Goal: Task Accomplishment & Management: Manage account settings

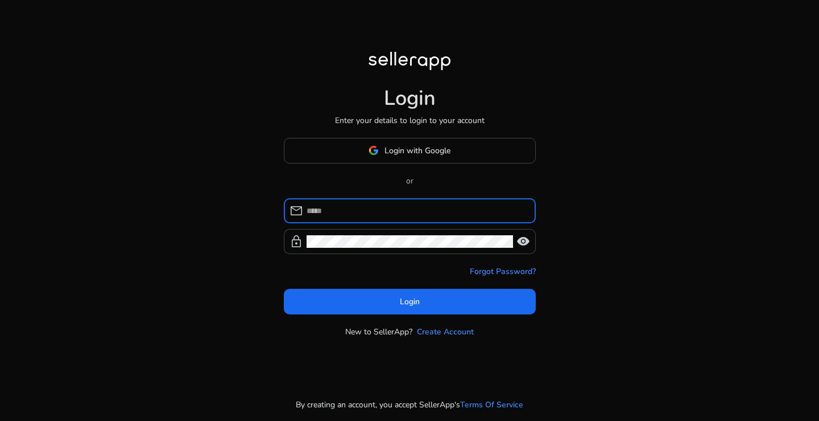
type input "**********"
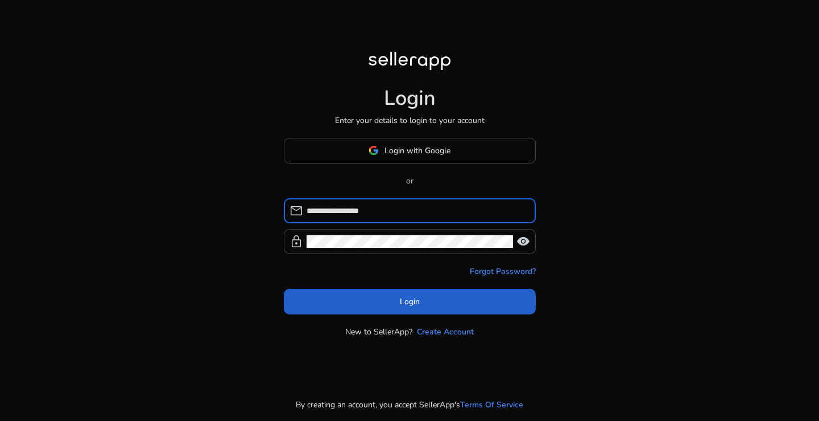
click at [410, 311] on span at bounding box center [410, 300] width 252 height 27
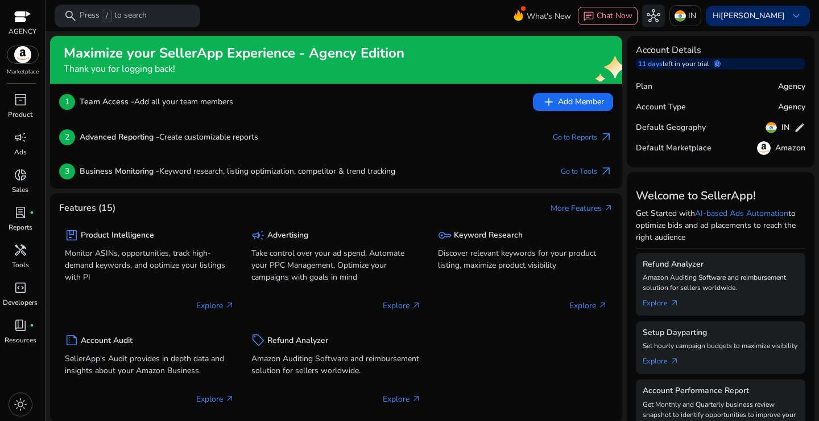
click at [776, 16] on b "[PERSON_NAME]" at bounding box center [753, 15] width 64 height 11
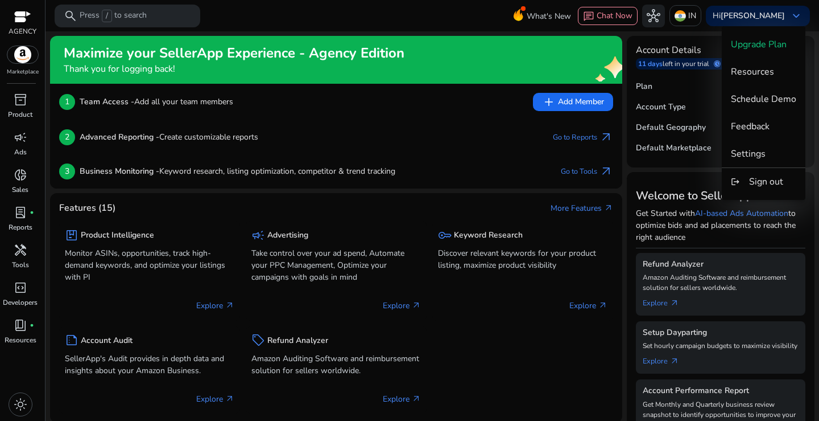
click at [680, 60] on div at bounding box center [409, 210] width 819 height 421
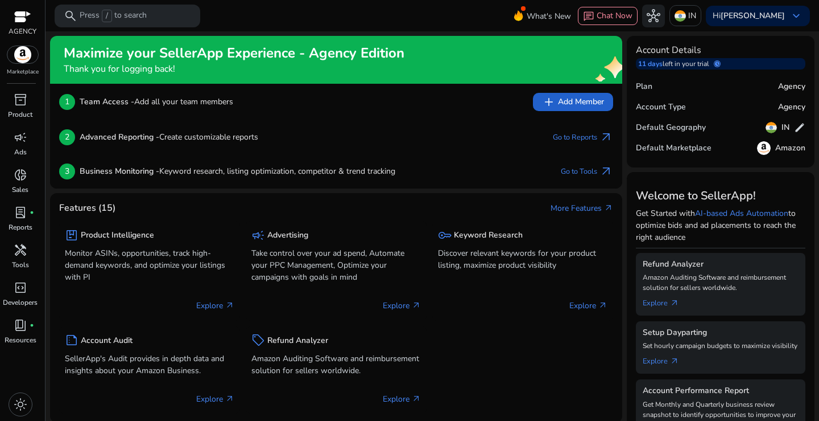
click at [561, 106] on span "add Add Member" at bounding box center [573, 102] width 62 height 14
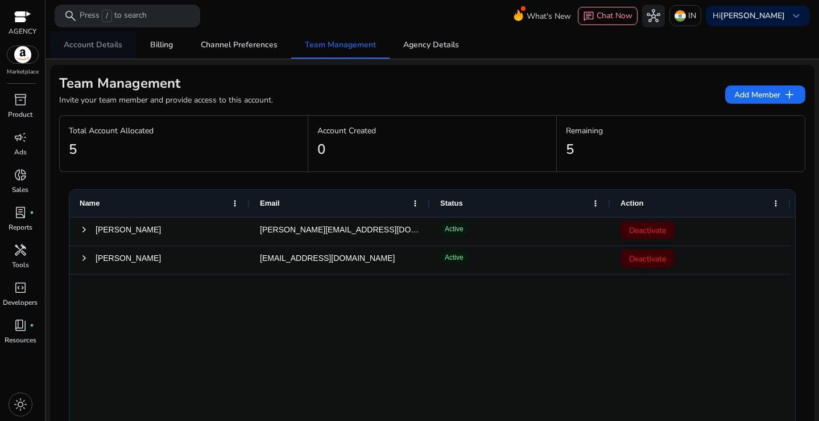
click at [105, 45] on span "Account Details" at bounding box center [93, 45] width 59 height 8
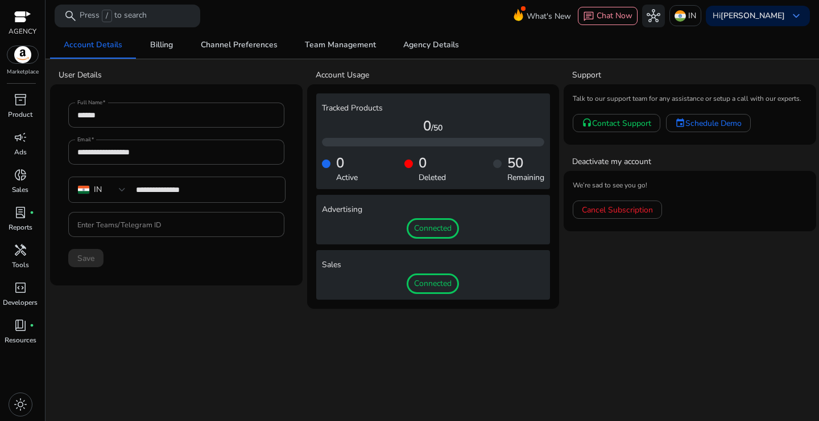
click at [355, 220] on div "Connected" at bounding box center [433, 228] width 223 height 20
click at [422, 233] on span "Connected" at bounding box center [433, 228] width 52 height 20
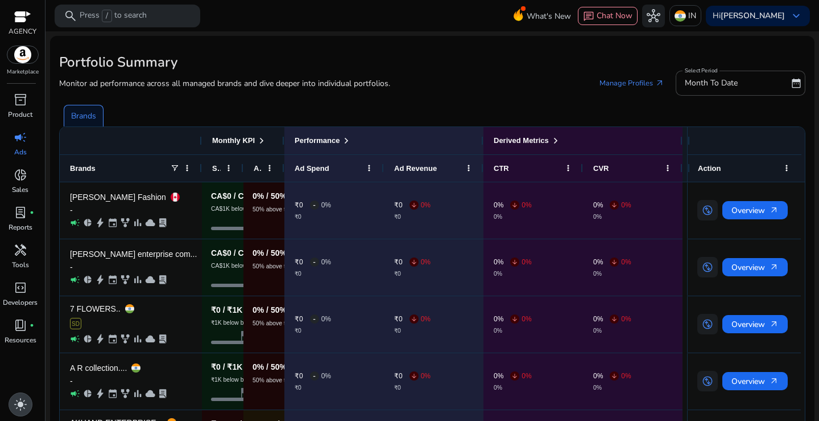
click at [25, 400] on span "light_mode" at bounding box center [21, 404] width 14 height 14
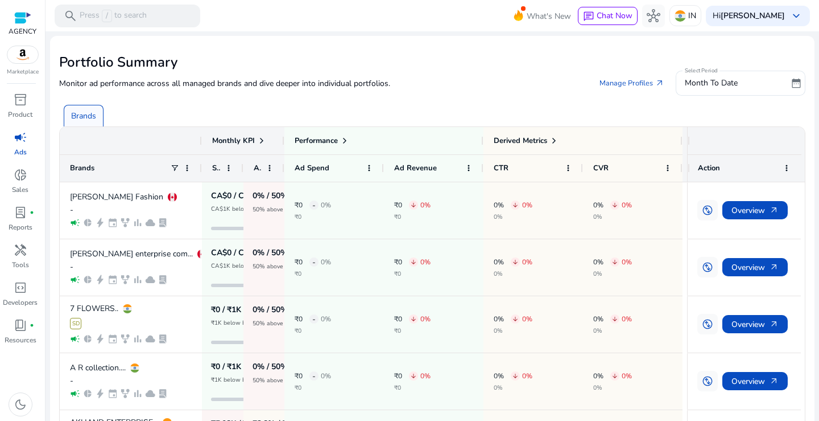
click at [27, 55] on img at bounding box center [22, 54] width 31 height 17
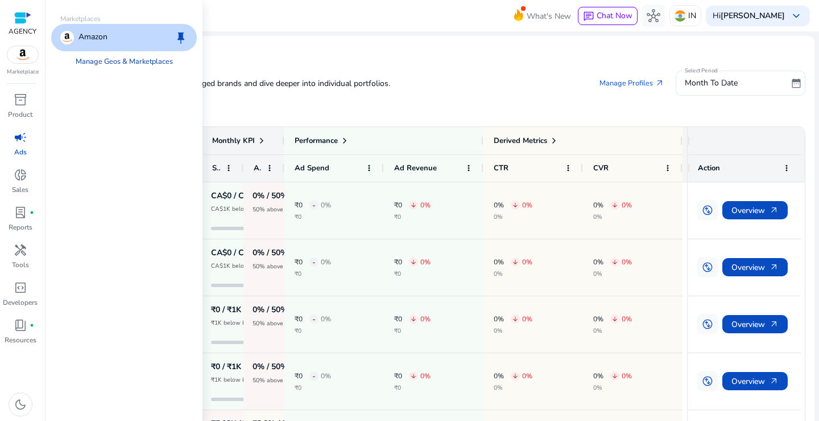
click at [112, 61] on link "Manage Geos & Marketplaces" at bounding box center [125, 61] width 116 height 20
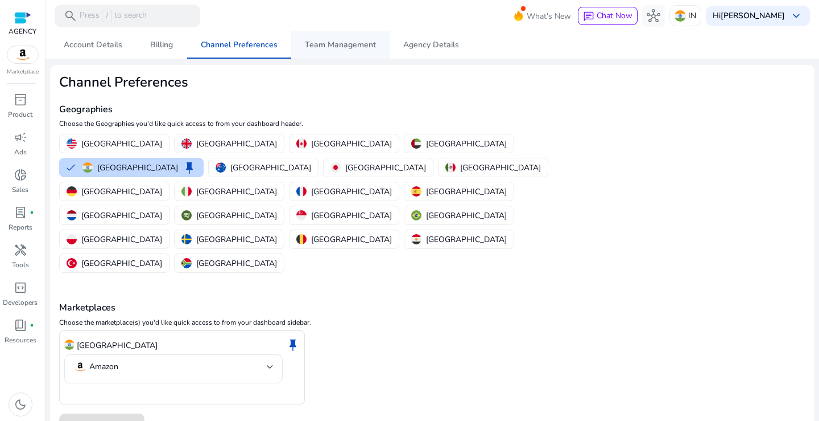
click at [331, 51] on span "Team Management" at bounding box center [340, 44] width 71 height 27
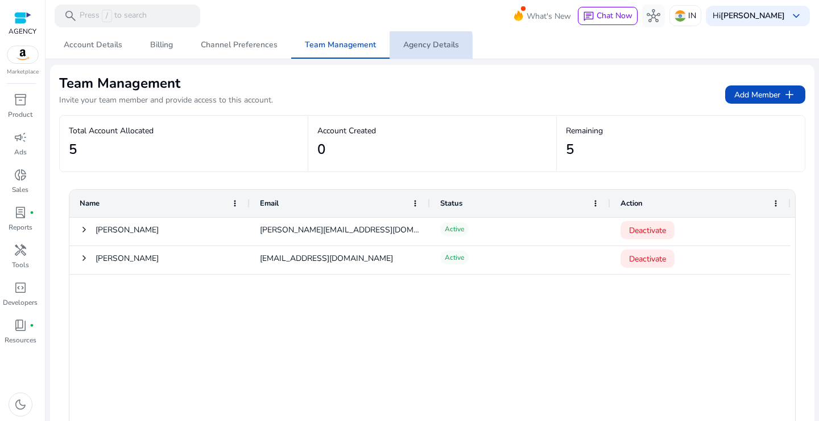
click at [406, 47] on span "Agency Details" at bounding box center [431, 45] width 56 height 8
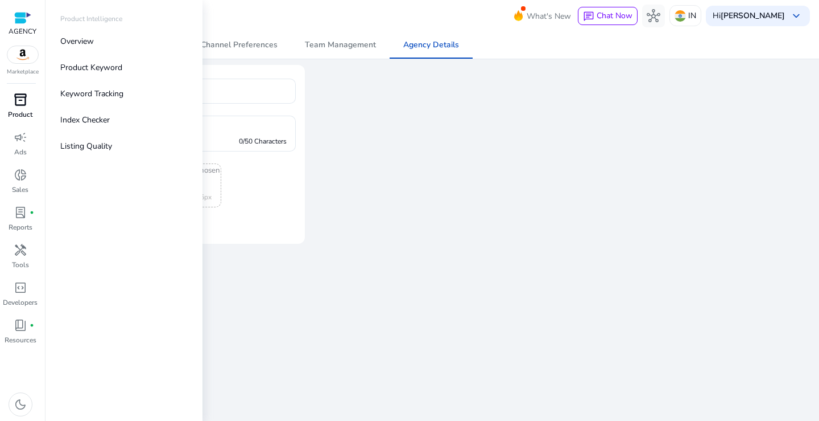
click at [16, 103] on span "inventory_2" at bounding box center [21, 100] width 14 height 14
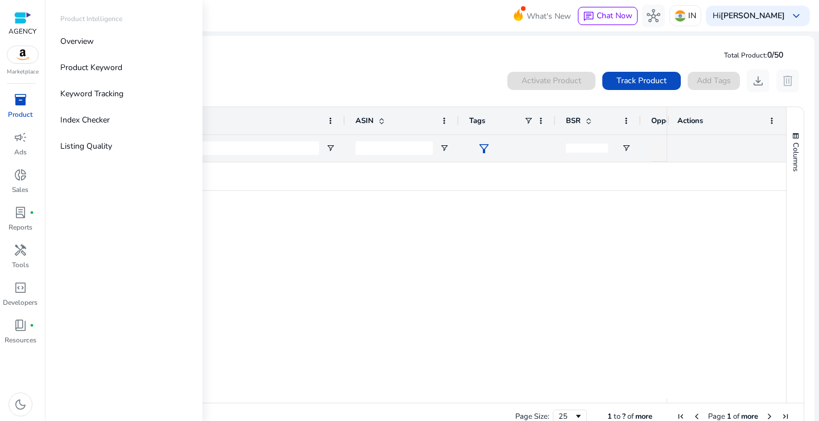
click at [27, 60] on img at bounding box center [22, 54] width 31 height 17
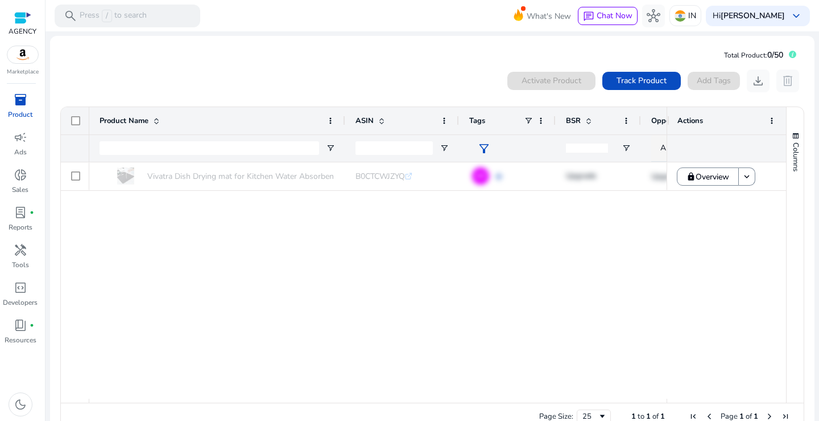
click at [28, 64] on div "AGENCY Marketplace" at bounding box center [22, 38] width 45 height 76
click at [30, 56] on img at bounding box center [22, 54] width 31 height 17
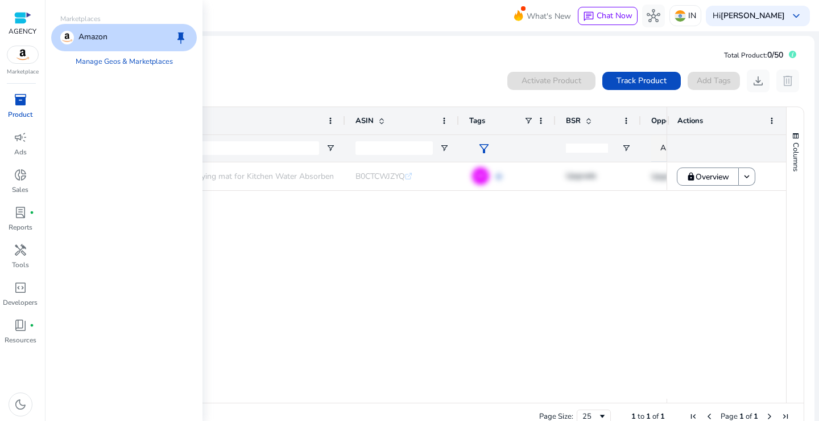
click at [123, 40] on div "Amazon keep" at bounding box center [124, 37] width 146 height 27
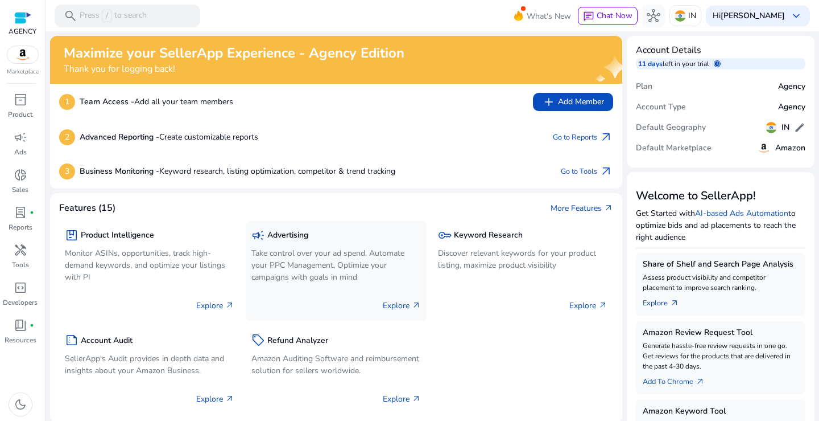
click at [387, 305] on p "Explore arrow_outward" at bounding box center [402, 305] width 38 height 12
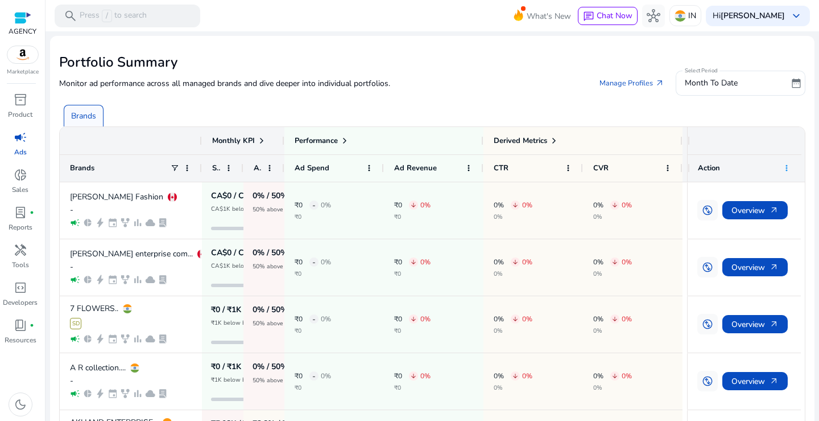
click at [782, 164] on span at bounding box center [786, 167] width 9 height 9
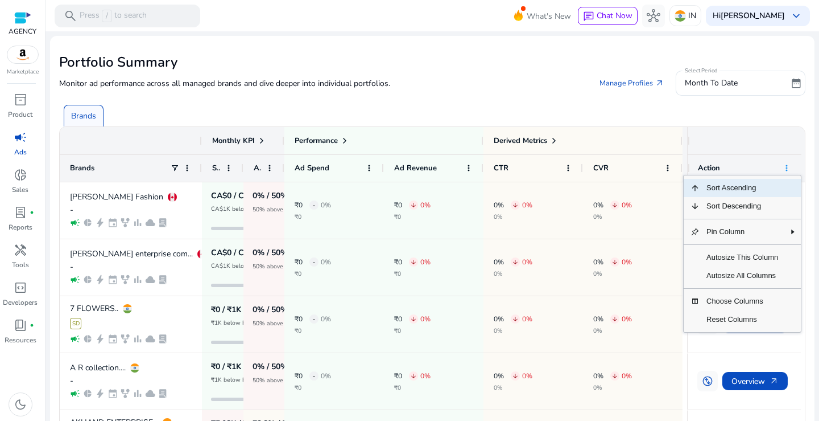
click at [782, 164] on span at bounding box center [786, 167] width 9 height 9
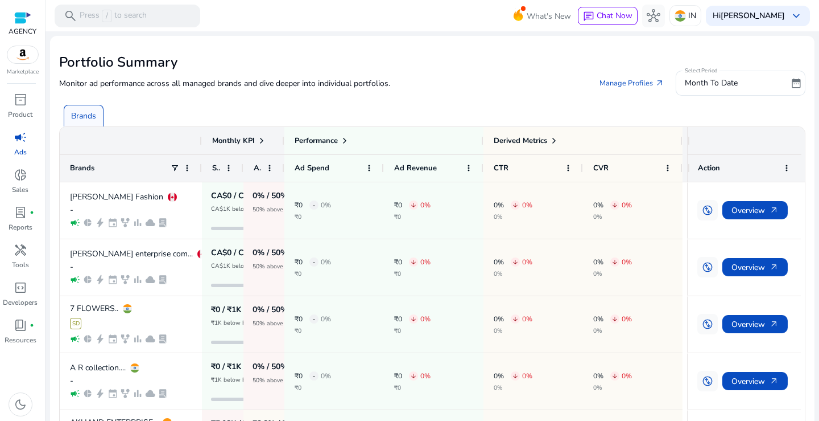
click at [656, 122] on div "Brands" at bounding box center [434, 111] width 751 height 31
click at [188, 168] on span at bounding box center [187, 167] width 9 height 9
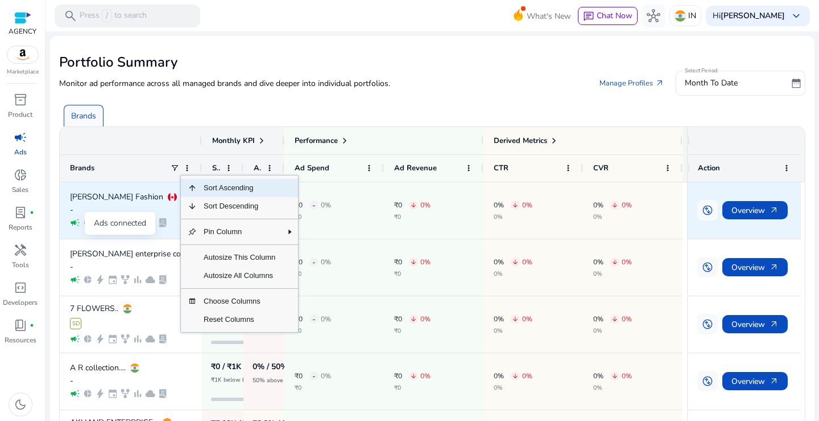
click at [77, 223] on span "campaign" at bounding box center [75, 222] width 10 height 10
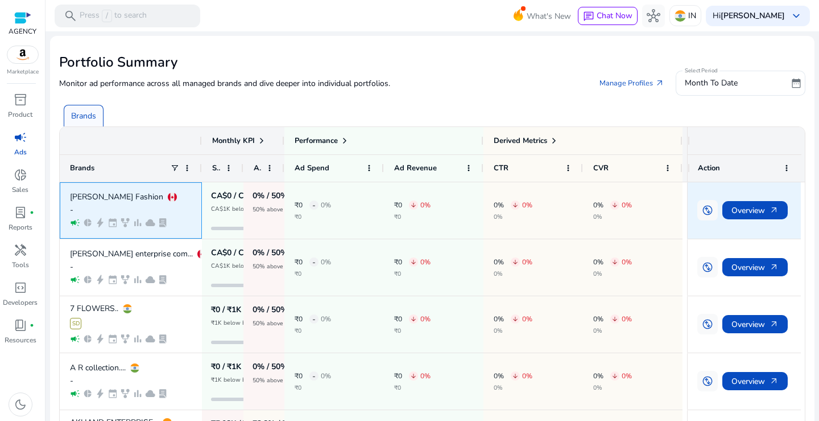
click at [77, 223] on span "campaign" at bounding box center [75, 222] width 10 height 10
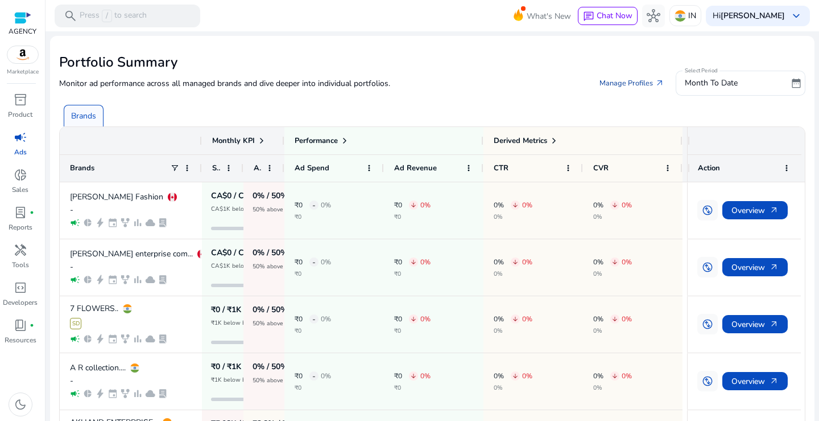
click at [613, 86] on link "Manage Profiles arrow_outward" at bounding box center [632, 83] width 83 height 20
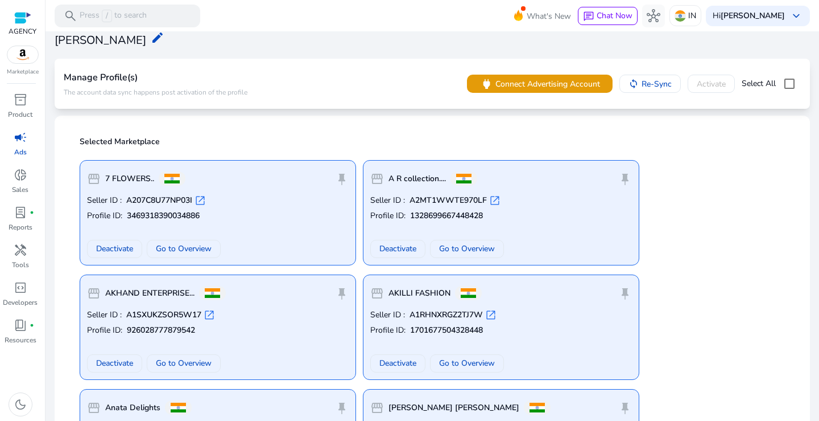
scroll to position [57, 0]
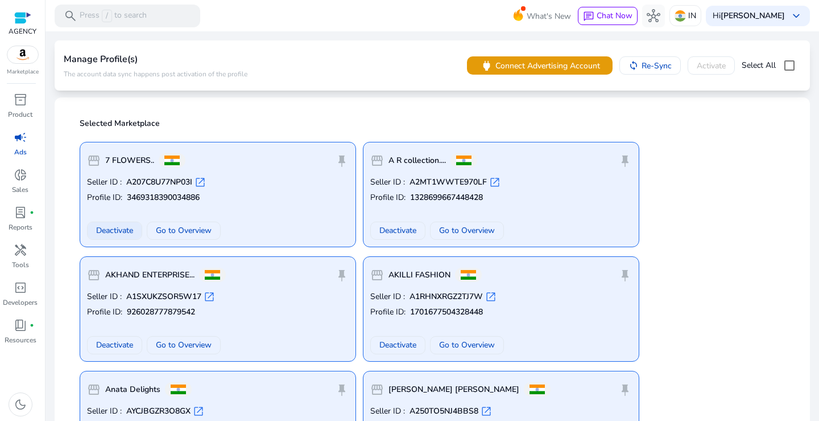
click at [120, 230] on span "Deactivate" at bounding box center [114, 230] width 37 height 12
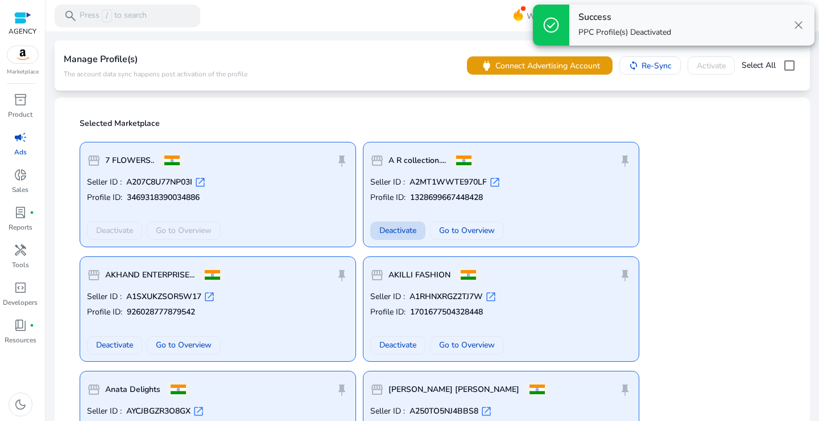
click at [399, 234] on span "Deactivate" at bounding box center [398, 230] width 37 height 12
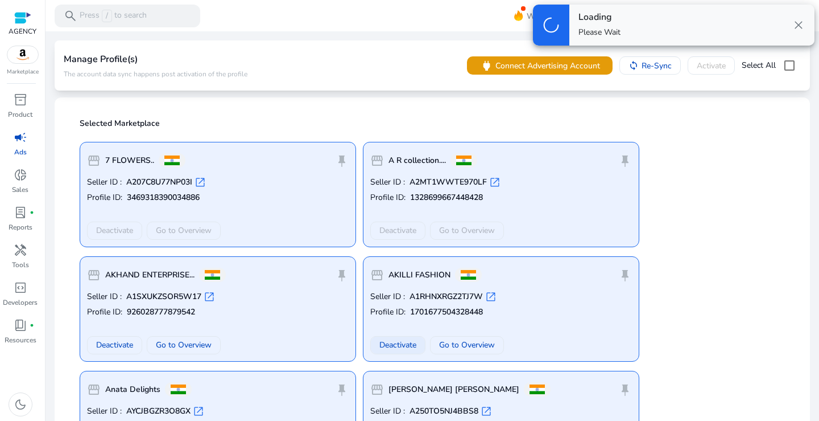
click at [390, 345] on span "Deactivate" at bounding box center [398, 345] width 37 height 12
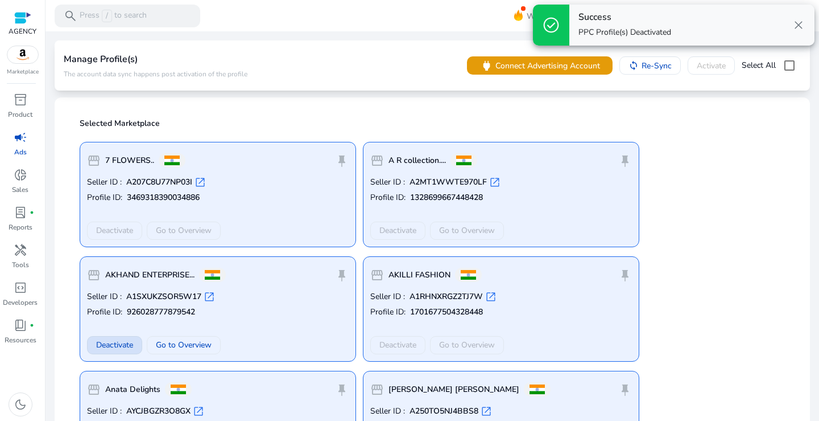
click at [134, 342] on button "Deactivate" at bounding box center [114, 345] width 55 height 18
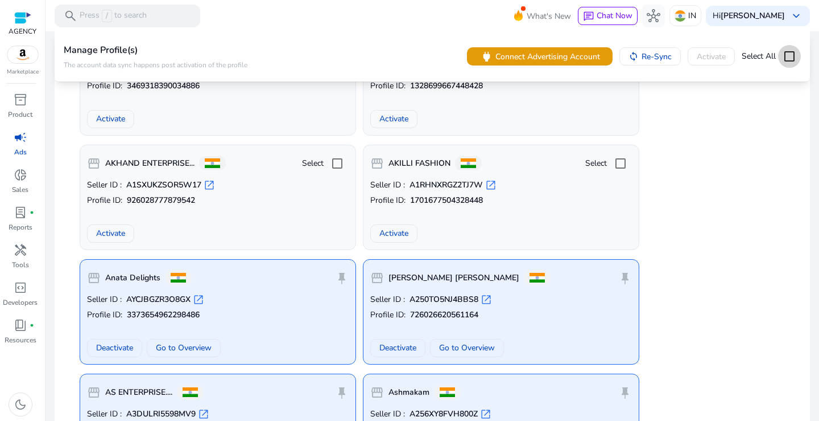
scroll to position [285, 0]
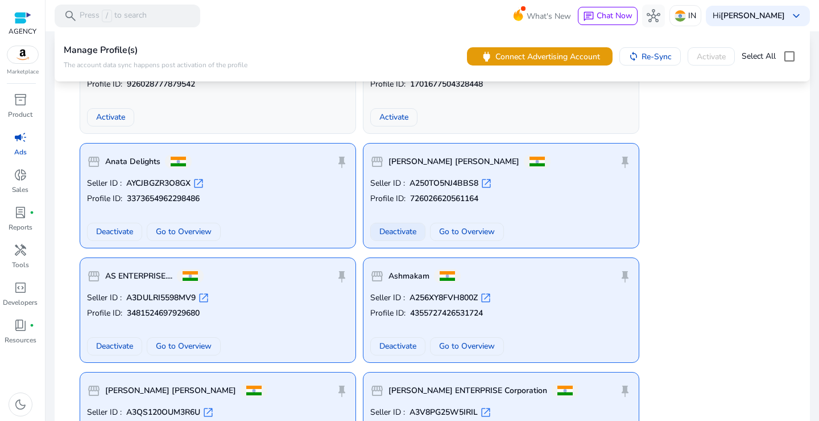
click at [388, 230] on span "Deactivate" at bounding box center [398, 231] width 37 height 12
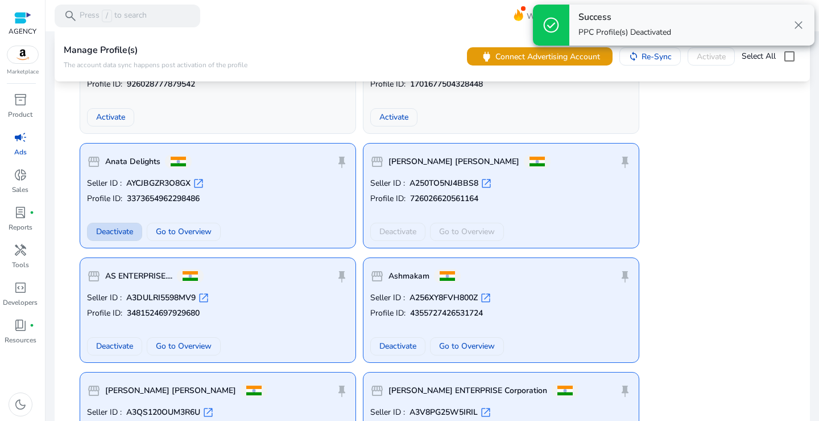
click at [109, 235] on span "Deactivate" at bounding box center [114, 231] width 37 height 12
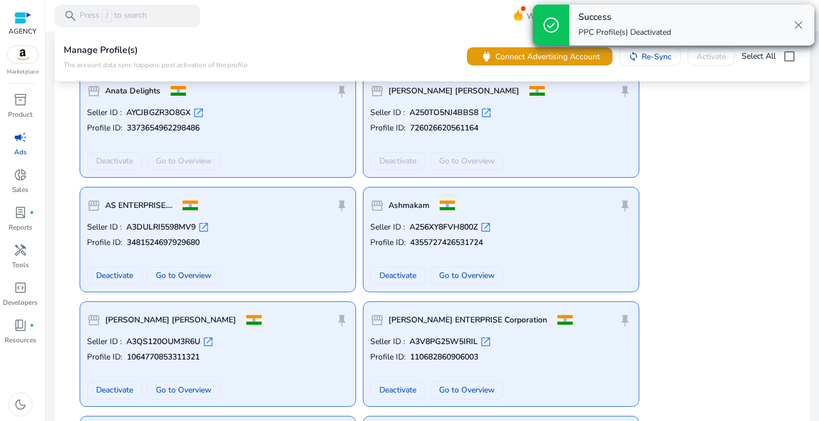
scroll to position [398, 0]
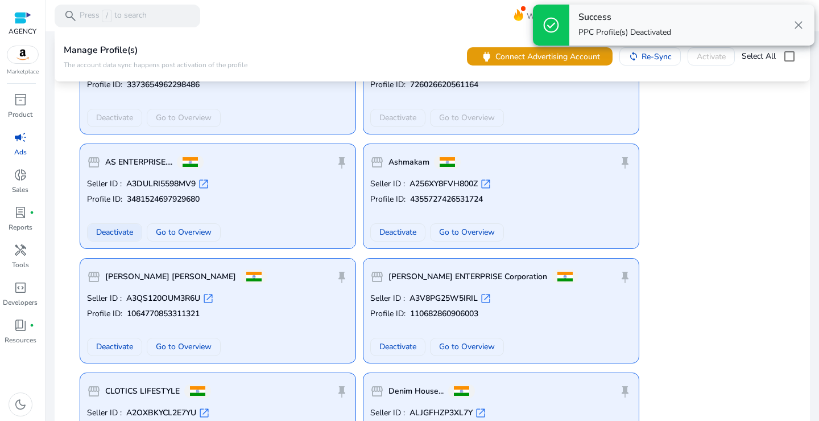
click at [121, 237] on span "Deactivate" at bounding box center [114, 232] width 37 height 12
click at [407, 229] on span "Deactivate" at bounding box center [398, 232] width 37 height 12
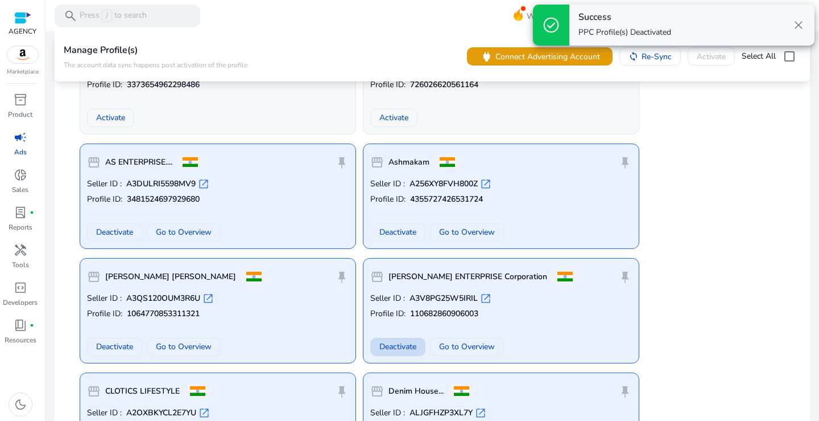
click at [392, 341] on span "Deactivate" at bounding box center [398, 346] width 37 height 12
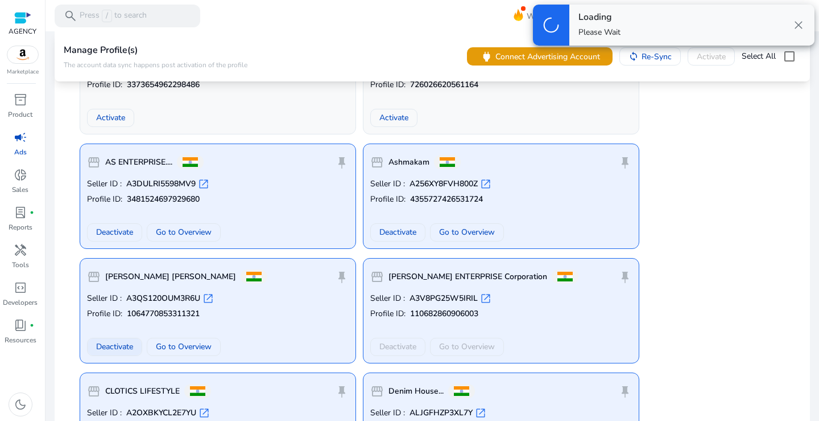
click at [100, 347] on span "Deactivate" at bounding box center [114, 346] width 37 height 12
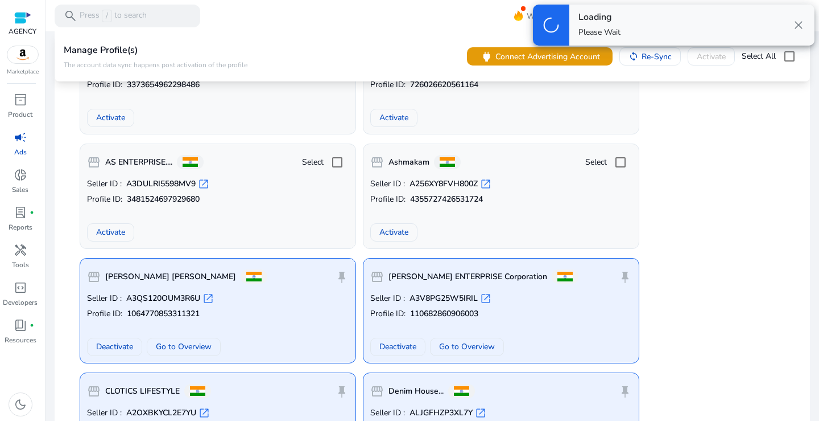
scroll to position [626, 0]
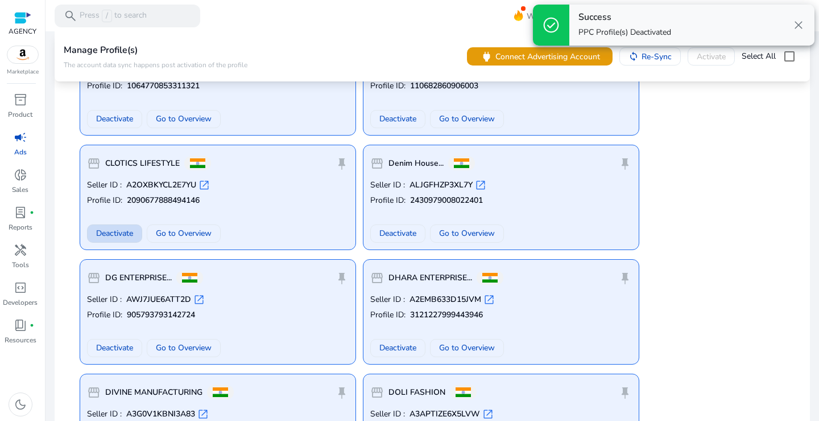
click at [117, 233] on span "Deactivate" at bounding box center [114, 233] width 37 height 12
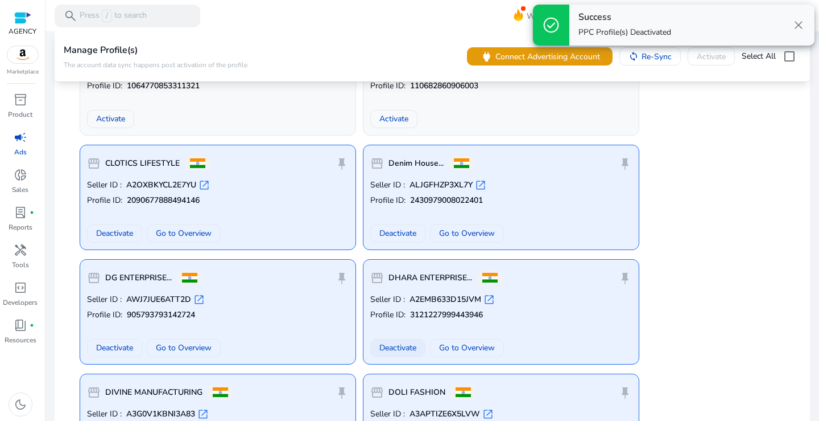
click at [390, 346] on span "Deactivate" at bounding box center [398, 347] width 37 height 12
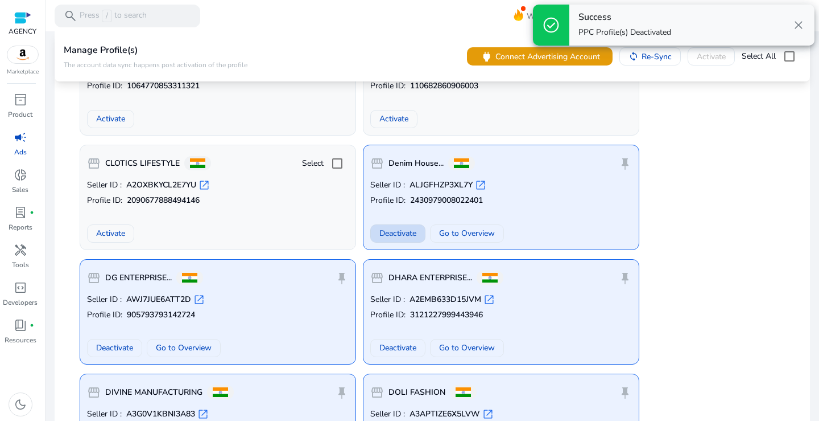
click at [411, 232] on span "Deactivate" at bounding box center [398, 233] width 37 height 12
click at [121, 345] on span "Deactivate" at bounding box center [114, 347] width 37 height 12
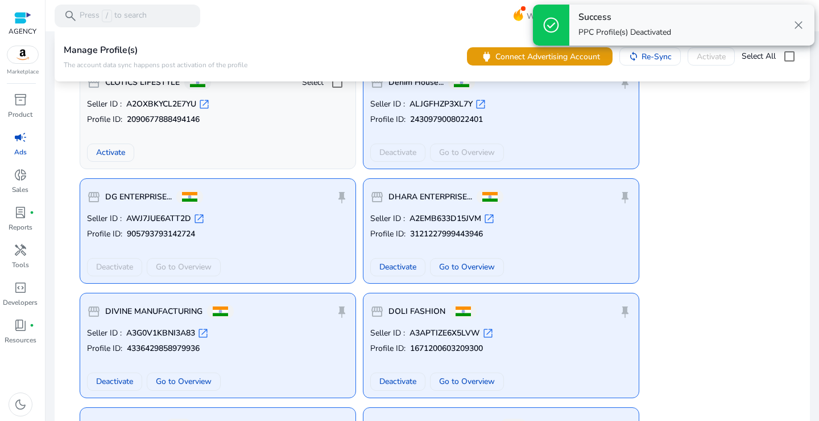
scroll to position [797, 0]
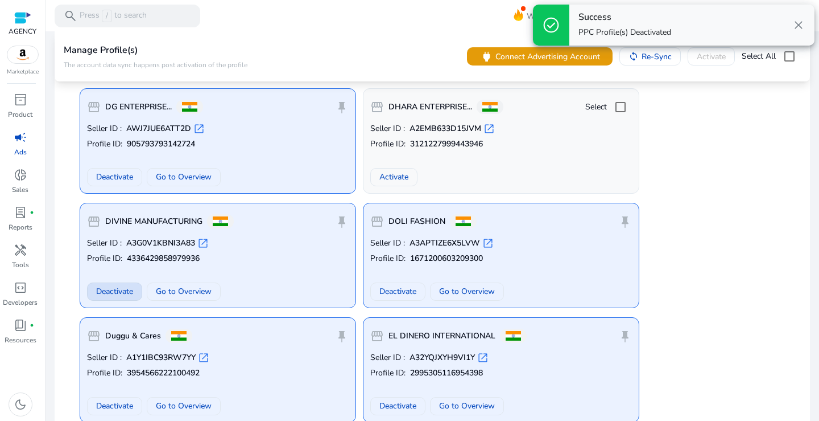
click at [117, 291] on span "Deactivate" at bounding box center [114, 291] width 37 height 12
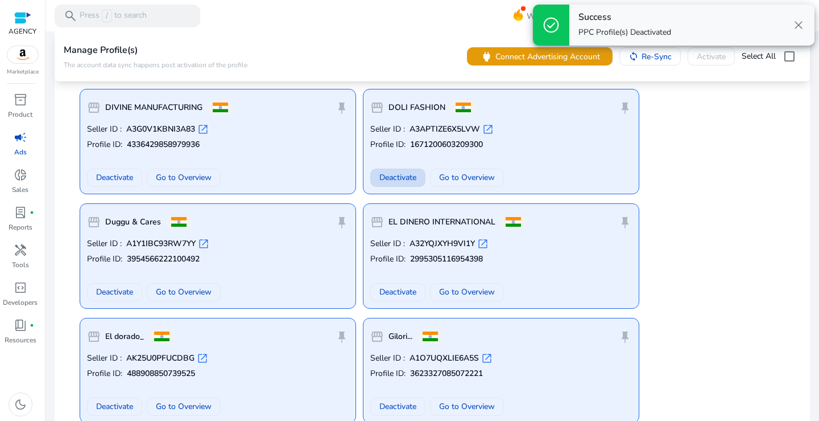
click at [406, 183] on span "Deactivate" at bounding box center [398, 177] width 37 height 12
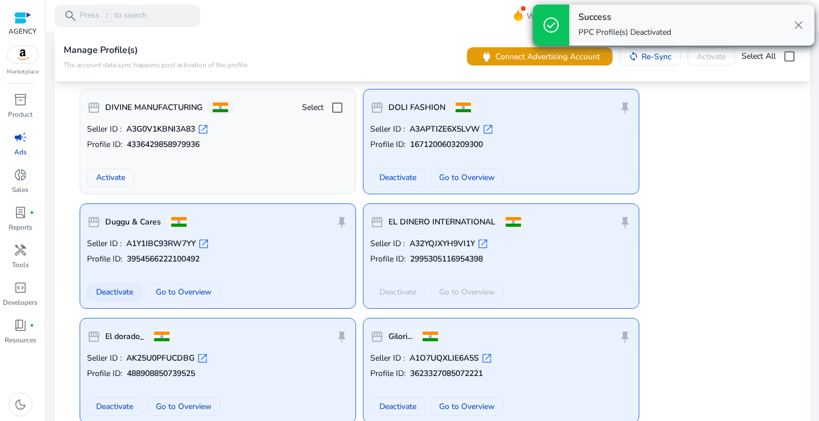
click at [112, 296] on span "Deactivate" at bounding box center [114, 292] width 37 height 12
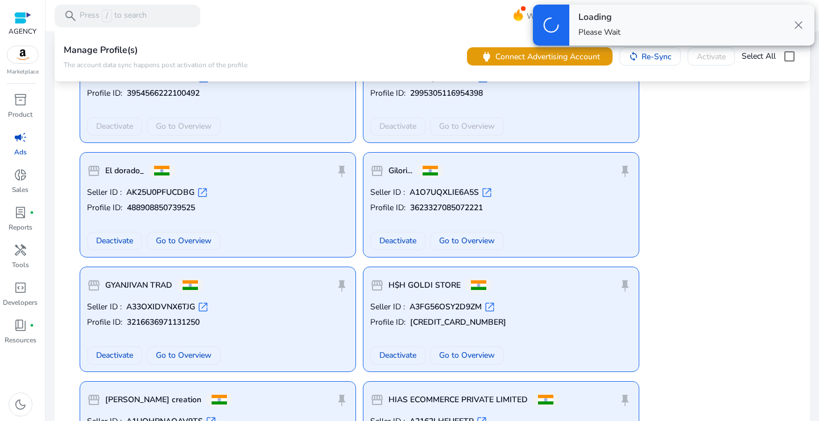
scroll to position [1081, 0]
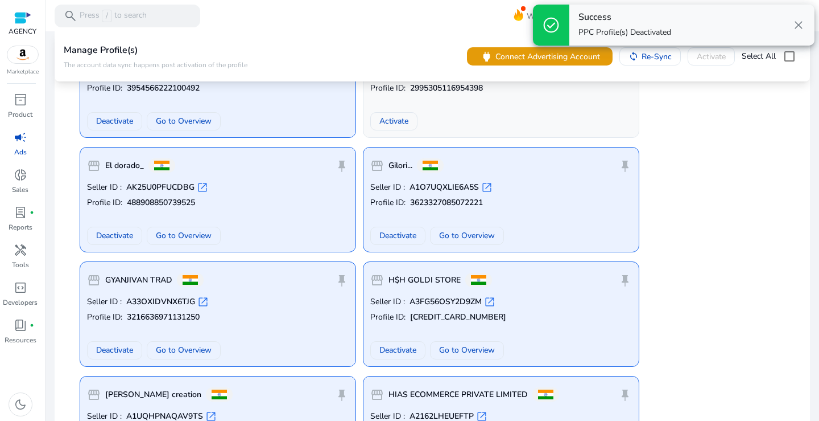
drag, startPoint x: 110, startPoint y: 344, endPoint x: 123, endPoint y: 345, distance: 12.6
click at [110, 344] on button "Deactivate" at bounding box center [114, 350] width 55 height 18
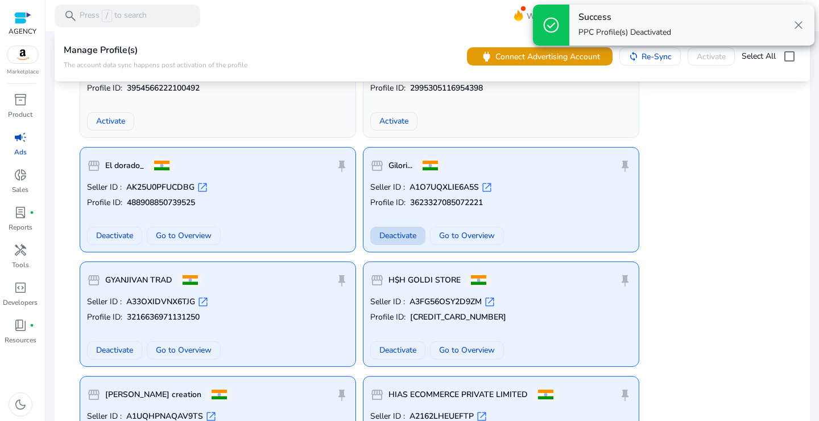
click at [391, 235] on span "Deactivate" at bounding box center [398, 235] width 37 height 12
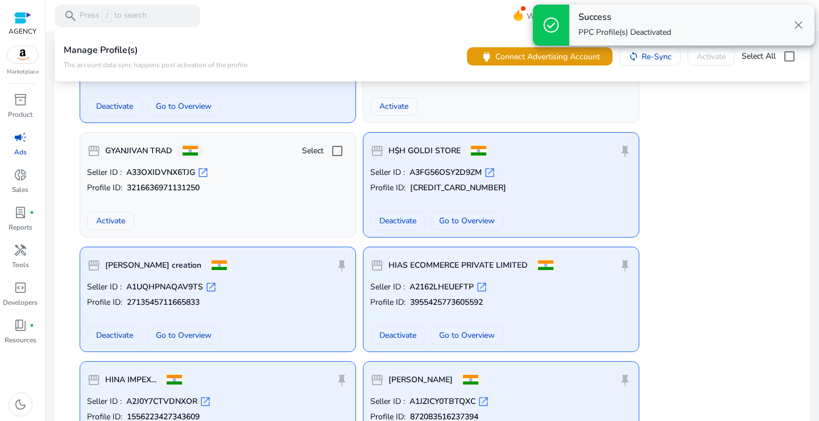
scroll to position [1195, 0]
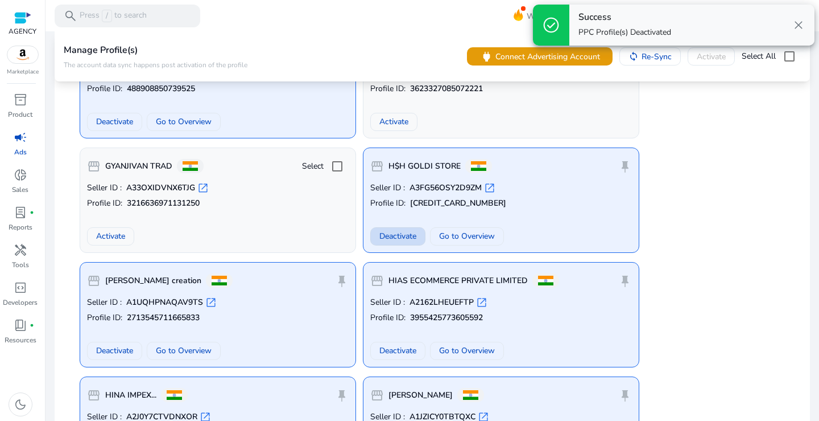
click at [394, 240] on span "Deactivate" at bounding box center [398, 236] width 37 height 12
click at [103, 123] on span "Deactivate" at bounding box center [114, 122] width 37 height 12
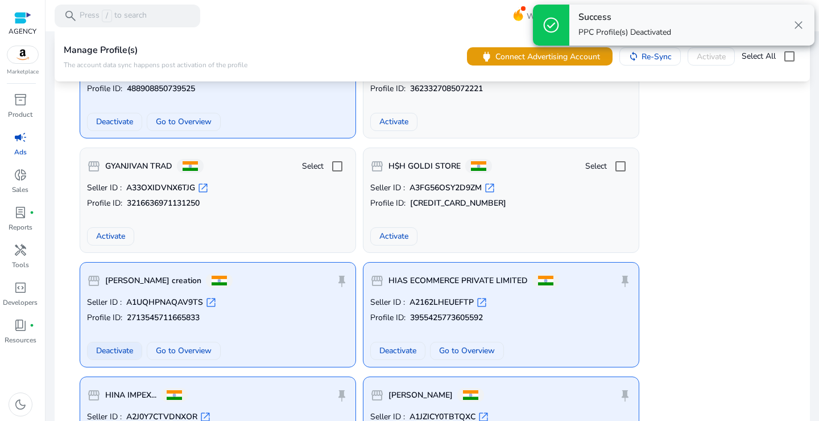
click at [125, 352] on span "Deactivate" at bounding box center [114, 350] width 37 height 12
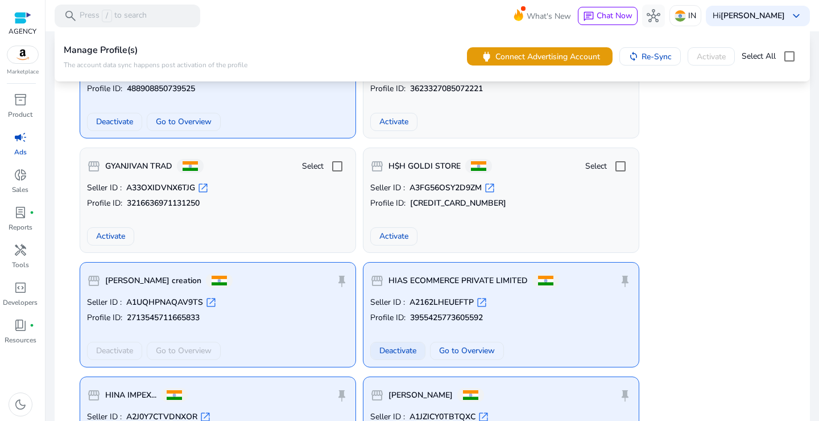
click at [386, 350] on span "Deactivate" at bounding box center [398, 350] width 37 height 12
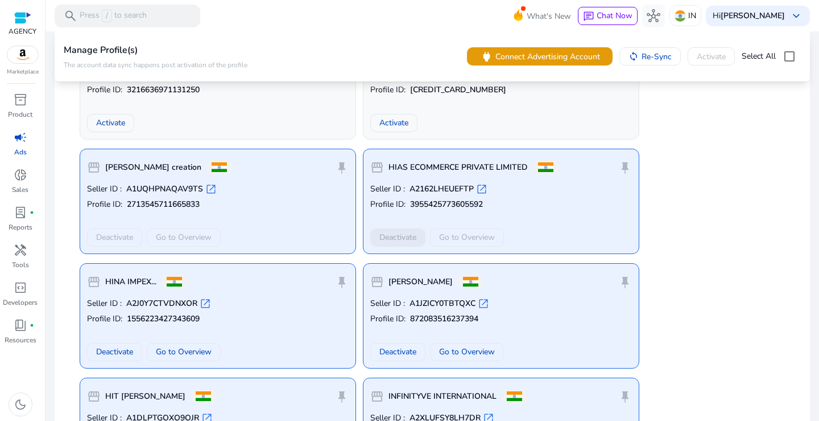
scroll to position [1309, 0]
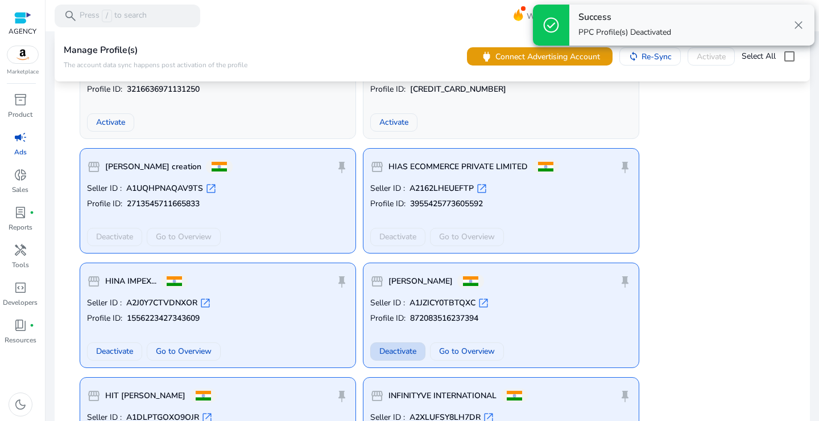
click at [394, 351] on span "Deactivate" at bounding box center [398, 351] width 37 height 12
click at [120, 360] on span at bounding box center [115, 350] width 54 height 27
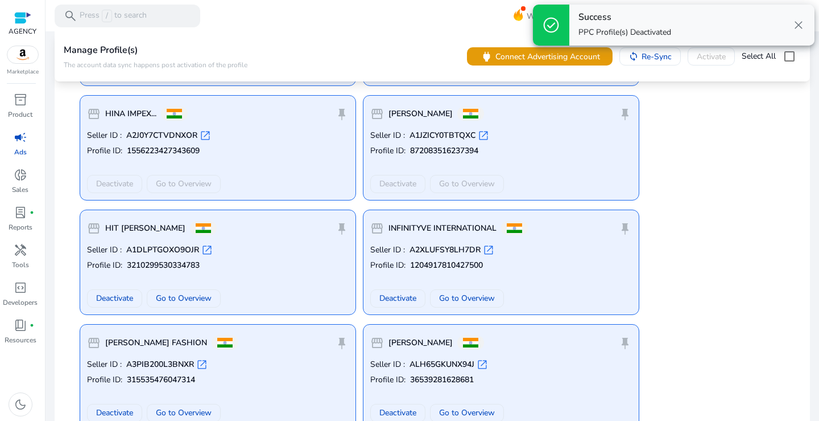
scroll to position [1480, 0]
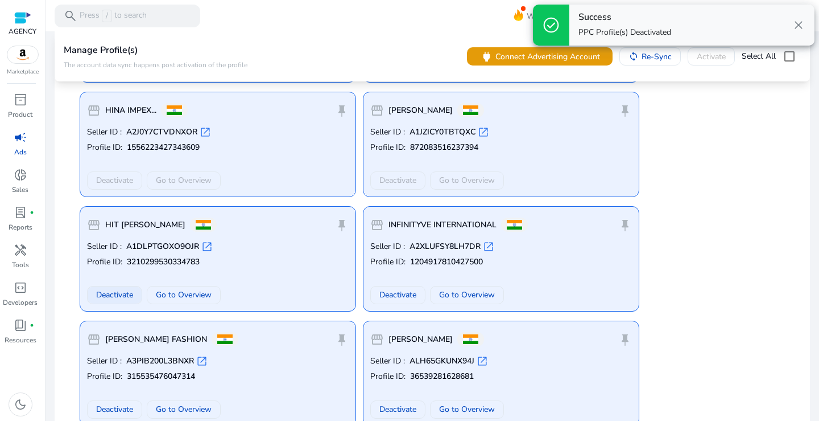
click at [117, 298] on span "Deactivate" at bounding box center [114, 295] width 37 height 12
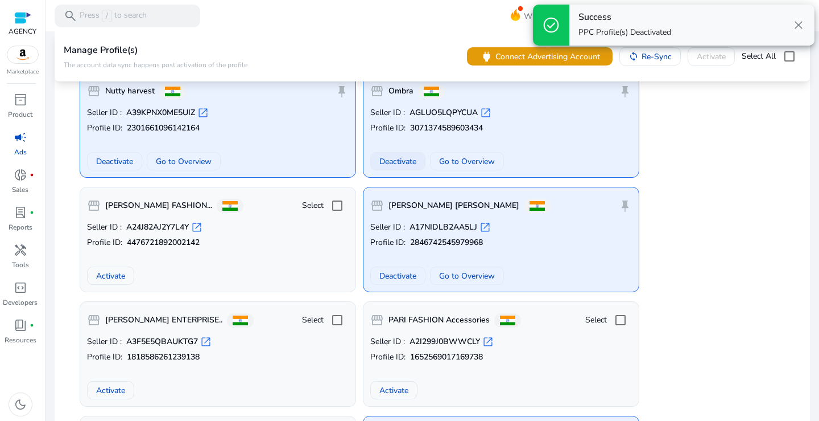
click at [399, 160] on span "Deactivate" at bounding box center [398, 161] width 37 height 12
click at [108, 155] on span "Deactivate" at bounding box center [114, 161] width 37 height 12
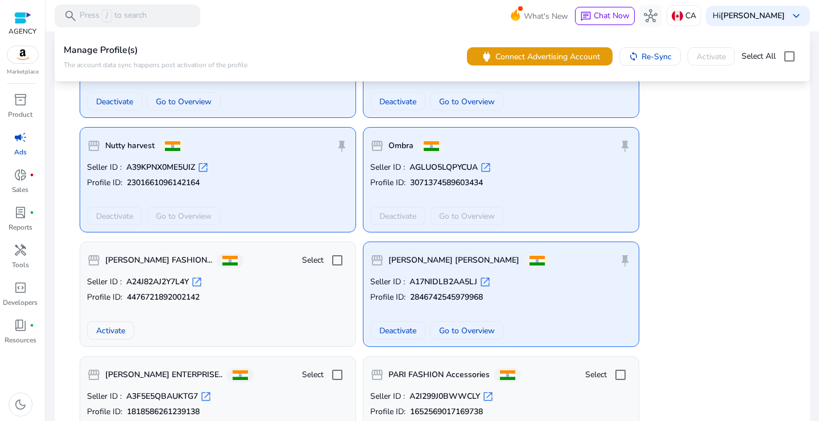
scroll to position [3135, 0]
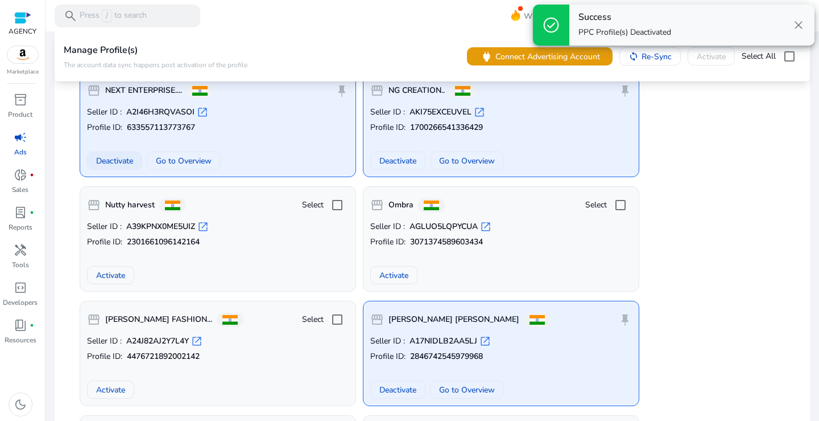
click at [104, 155] on span "Deactivate" at bounding box center [114, 161] width 37 height 12
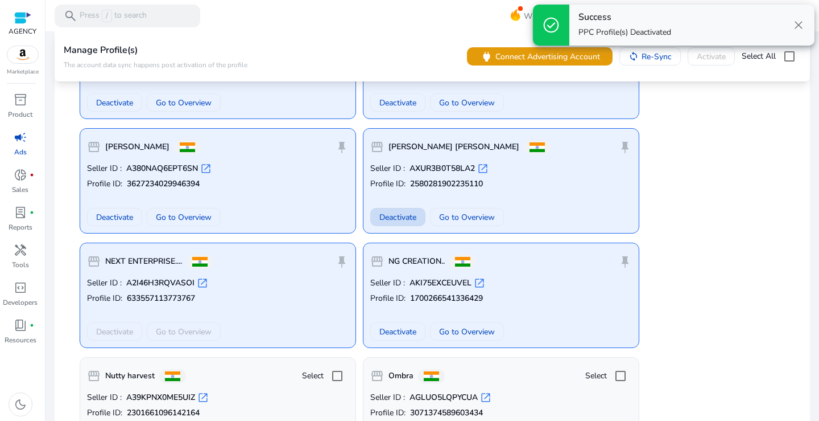
click at [397, 221] on span "Deactivate" at bounding box center [398, 217] width 37 height 12
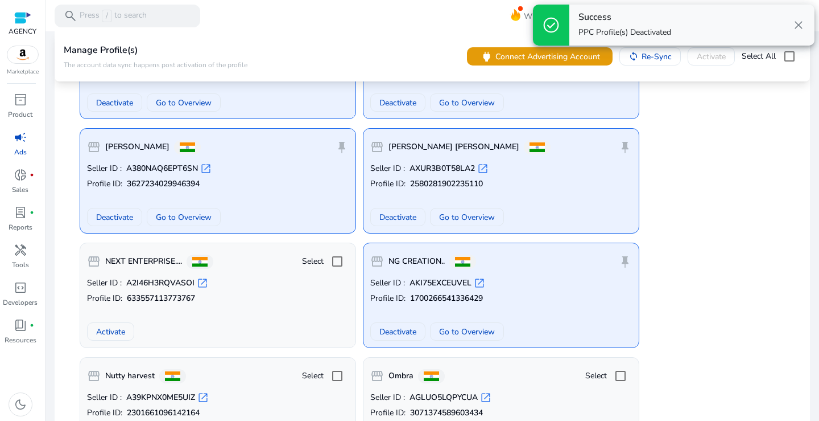
scroll to position [2908, 0]
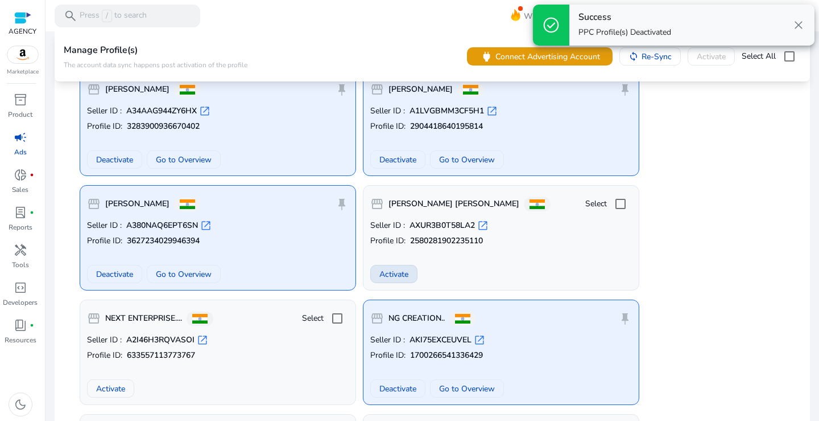
click at [395, 277] on span "Activate" at bounding box center [394, 274] width 29 height 12
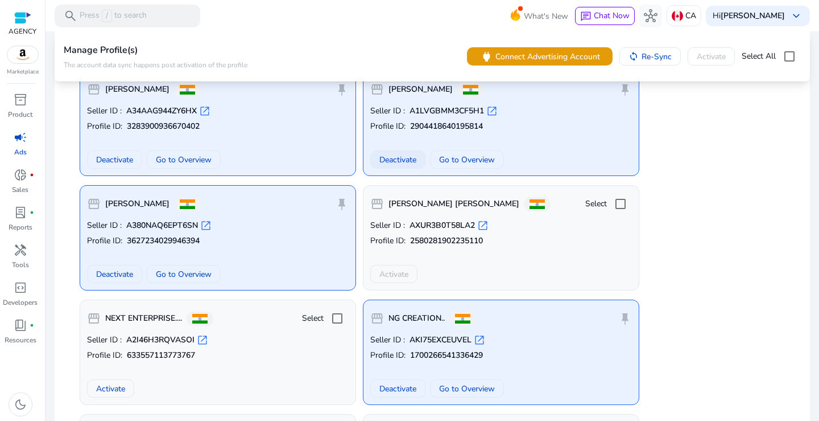
click at [389, 147] on span at bounding box center [398, 159] width 54 height 27
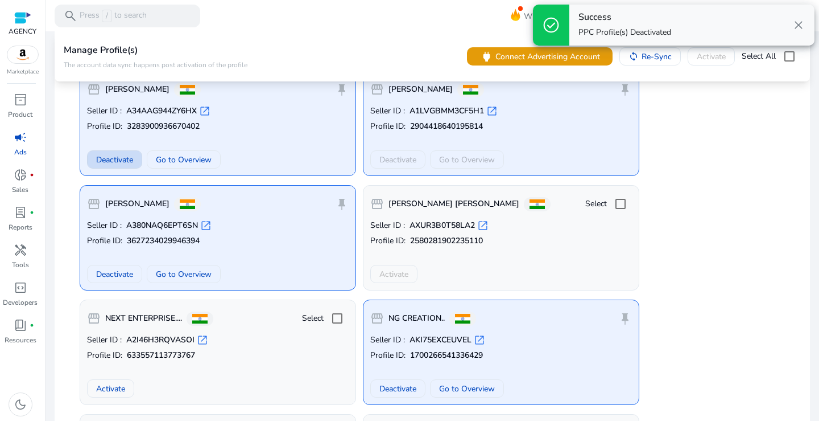
click at [94, 152] on span at bounding box center [115, 159] width 54 height 27
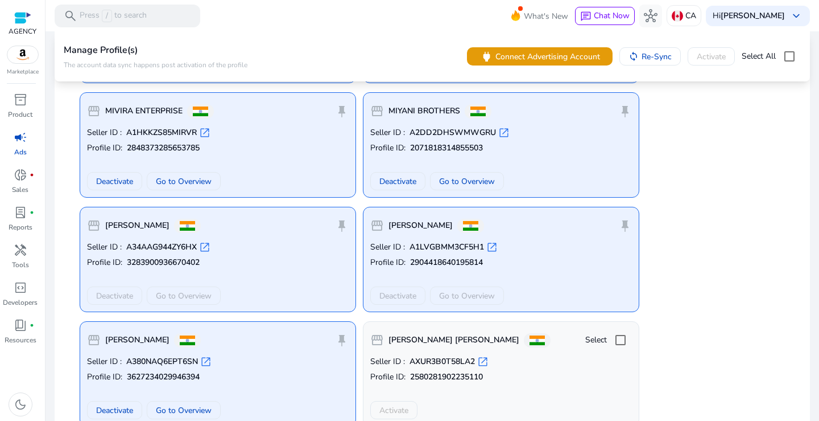
scroll to position [2737, 0]
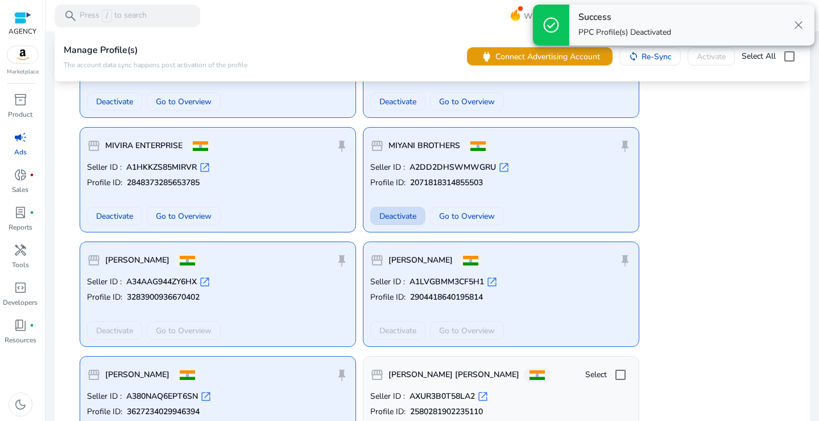
click at [390, 210] on span "Deactivate" at bounding box center [398, 216] width 37 height 12
click at [127, 214] on span "Deactivate" at bounding box center [114, 216] width 37 height 12
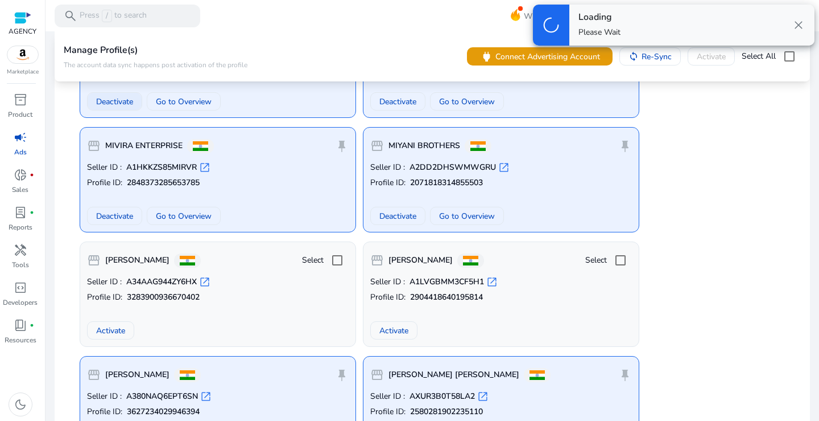
click at [121, 108] on span at bounding box center [115, 101] width 54 height 27
click at [374, 105] on span at bounding box center [398, 101] width 54 height 27
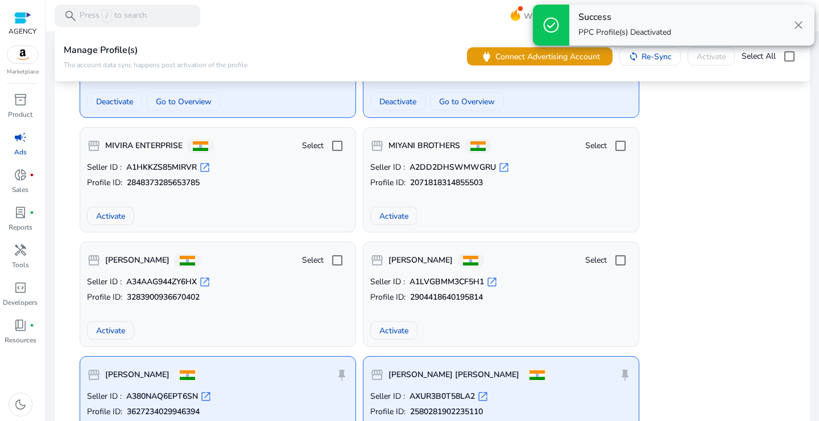
scroll to position [2623, 0]
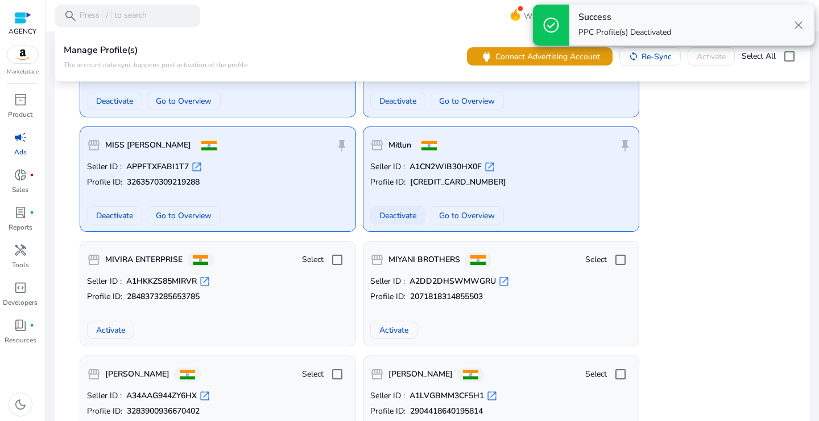
click at [389, 216] on span "Deactivate" at bounding box center [398, 215] width 37 height 12
